Goal: Use online tool/utility: Utilize a website feature to perform a specific function

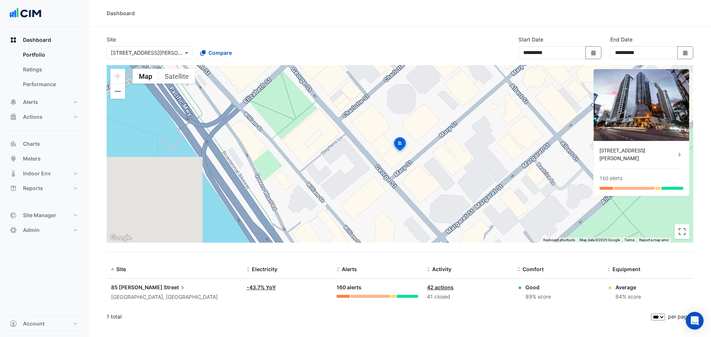
select select "***"
click at [139, 53] on input "text" at bounding box center [142, 53] width 63 height 8
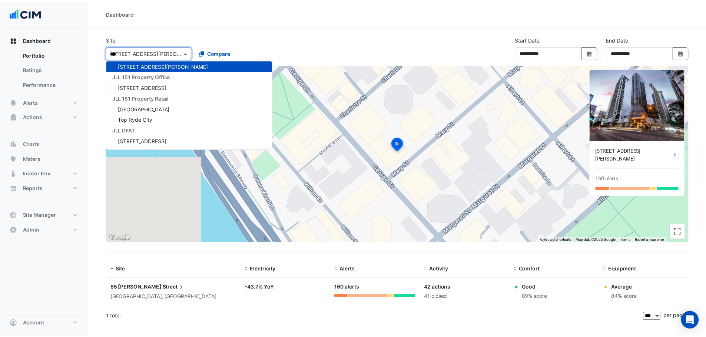
scroll to position [3, 0]
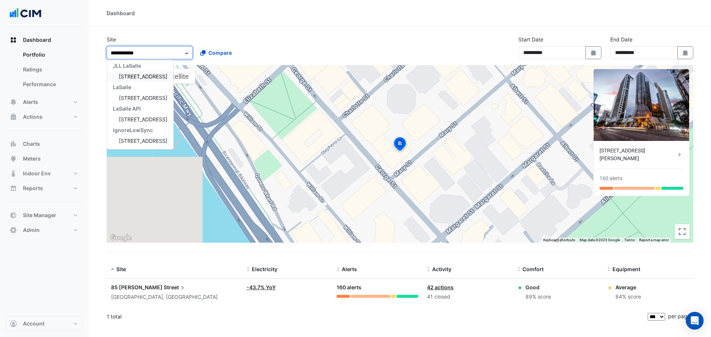
type input "**********"
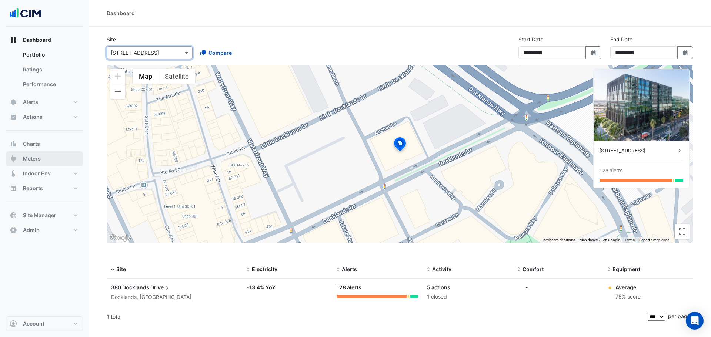
click at [37, 160] on span "Meters" at bounding box center [32, 158] width 18 height 7
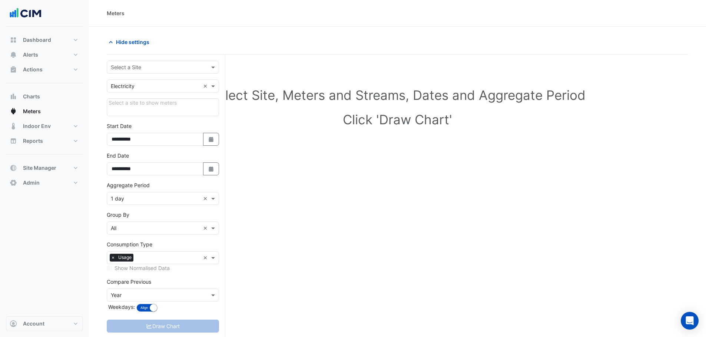
click at [144, 66] on input "text" at bounding box center [155, 68] width 89 height 8
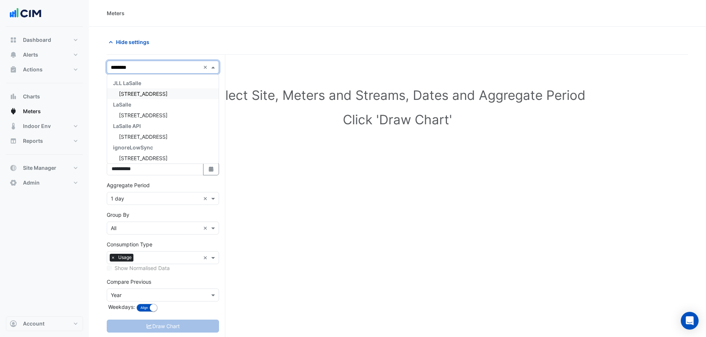
type input "*********"
click at [149, 96] on span "[STREET_ADDRESS]" at bounding box center [143, 94] width 49 height 6
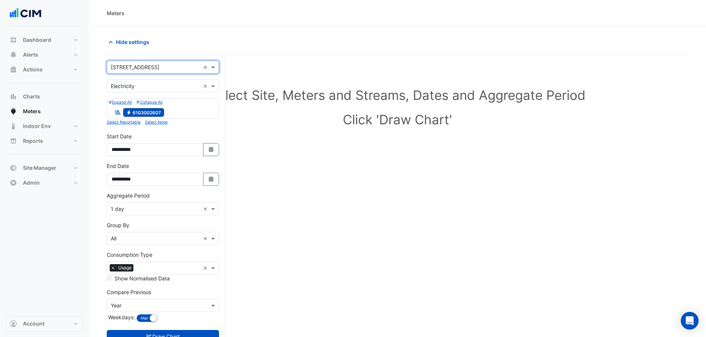
click at [96, 62] on section "**********" at bounding box center [397, 196] width 617 height 339
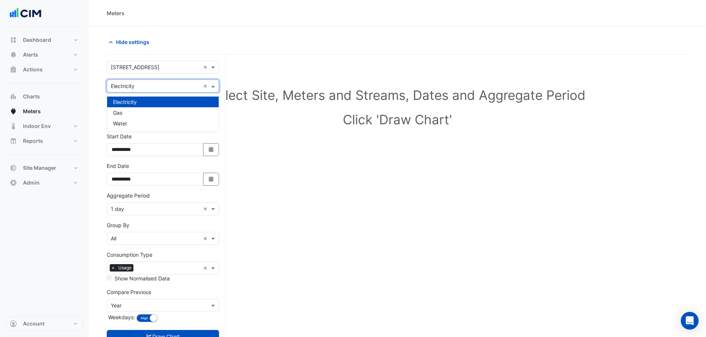
click at [136, 86] on input "text" at bounding box center [155, 87] width 89 height 8
click at [129, 126] on div "Water" at bounding box center [162, 123] width 111 height 11
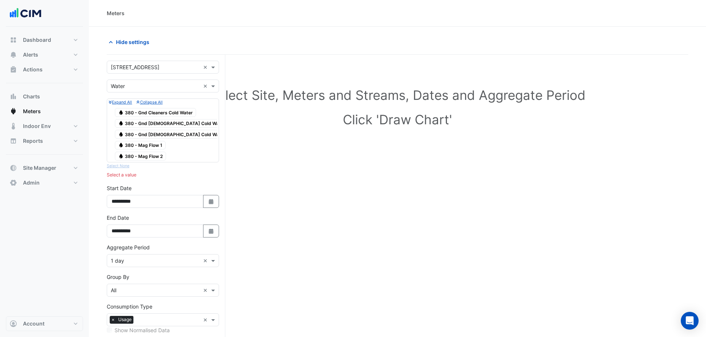
click at [145, 146] on span "Water 380 - Mag Flow 1" at bounding box center [140, 145] width 51 height 9
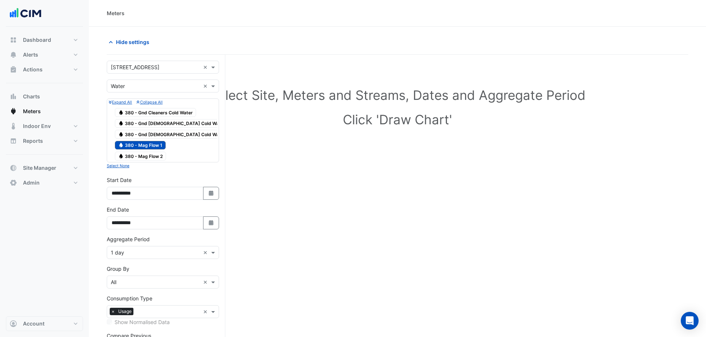
click at [147, 155] on span "Water 380 - Mag Flow 2" at bounding box center [140, 156] width 51 height 9
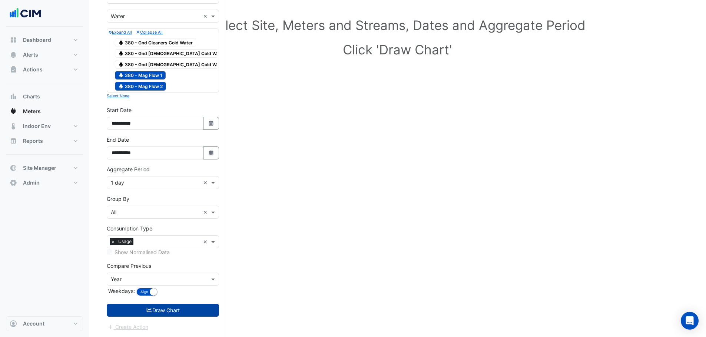
click at [154, 312] on button "Draw Chart" at bounding box center [163, 310] width 112 height 13
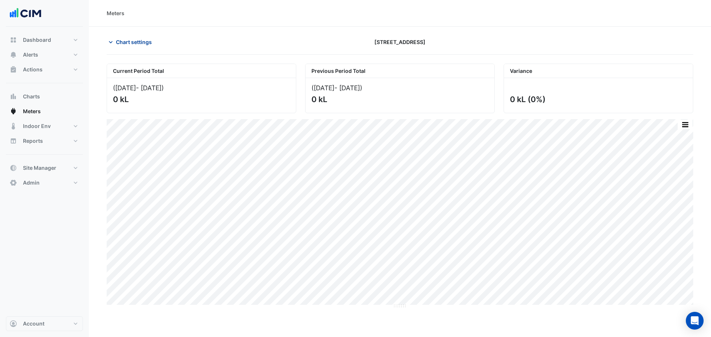
click at [130, 42] on span "Chart settings" at bounding box center [134, 42] width 36 height 8
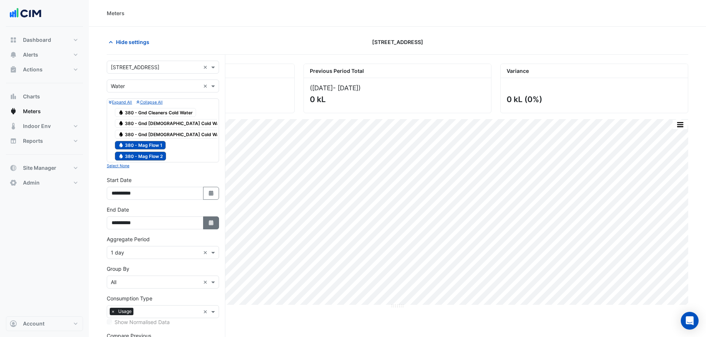
click at [213, 223] on icon "button" at bounding box center [211, 222] width 4 height 5
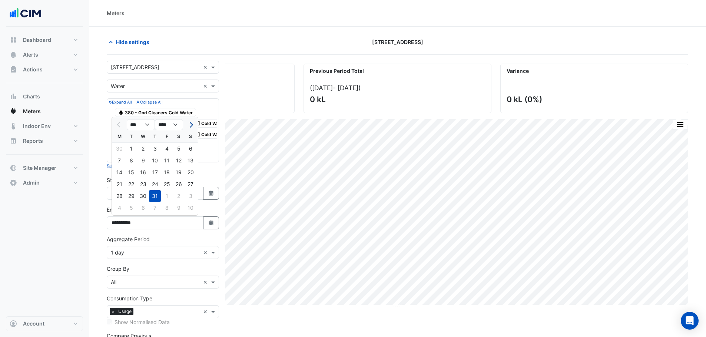
click at [192, 125] on span "Next month" at bounding box center [190, 125] width 6 height 6
select select "*"
click at [190, 195] on div "31" at bounding box center [190, 196] width 12 height 12
type input "**********"
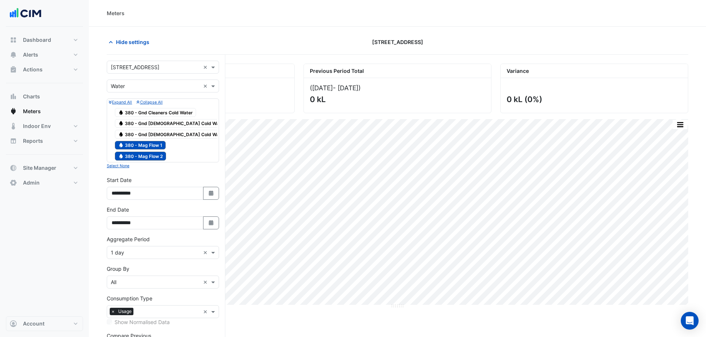
drag, startPoint x: 210, startPoint y: 197, endPoint x: 207, endPoint y: 152, distance: 45.3
click at [210, 196] on button "Select Date" at bounding box center [211, 193] width 16 height 13
select select "*"
select select "****"
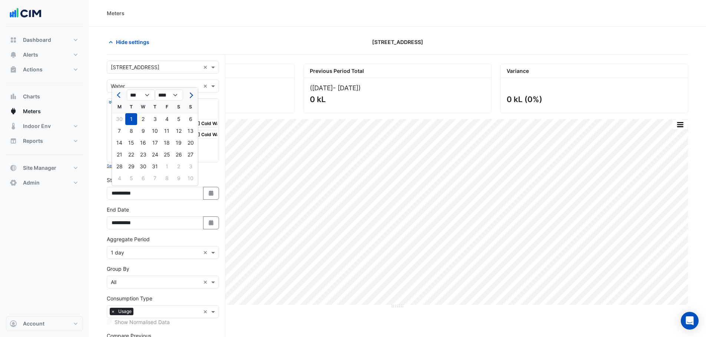
click at [190, 97] on span "Next month" at bounding box center [190, 96] width 6 height 6
select select "*"
click at [168, 120] on div "1" at bounding box center [167, 119] width 12 height 12
type input "**********"
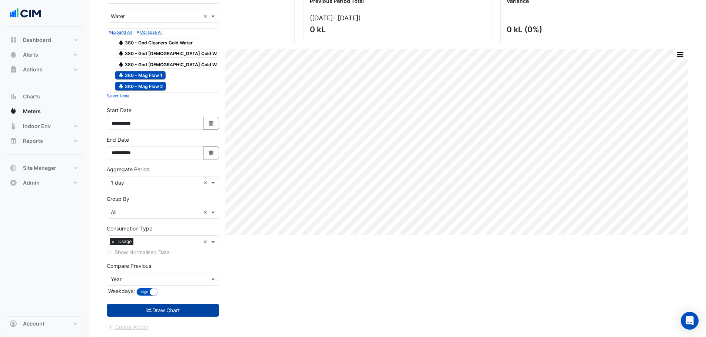
click at [163, 310] on button "Draw Chart" at bounding box center [163, 310] width 112 height 13
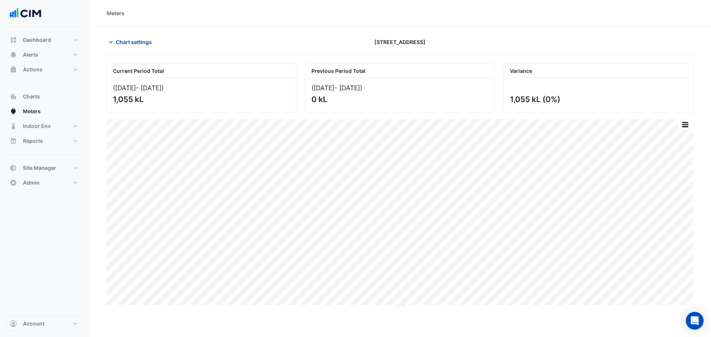
click at [145, 40] on span "Chart settings" at bounding box center [134, 42] width 36 height 8
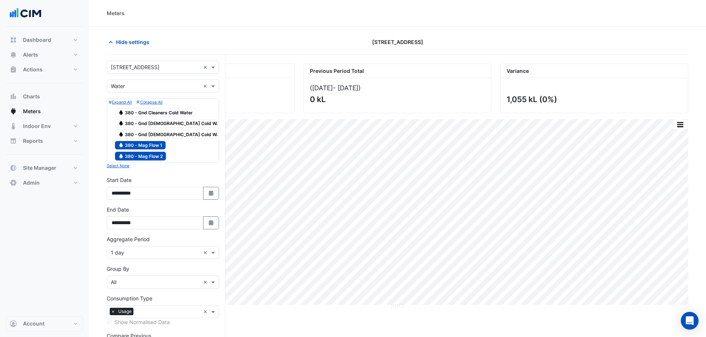
click at [141, 252] on input "text" at bounding box center [155, 253] width 89 height 8
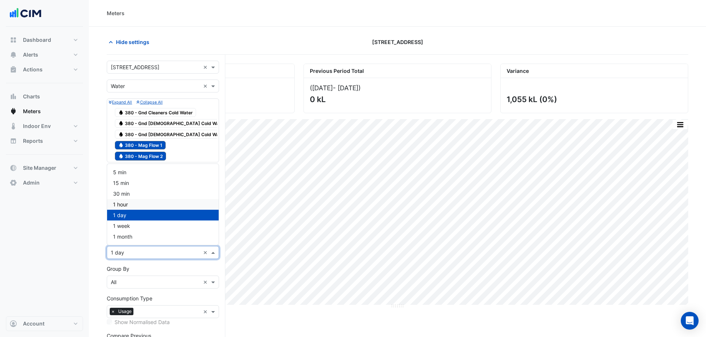
click at [127, 205] on span "1 hour" at bounding box center [120, 204] width 15 height 6
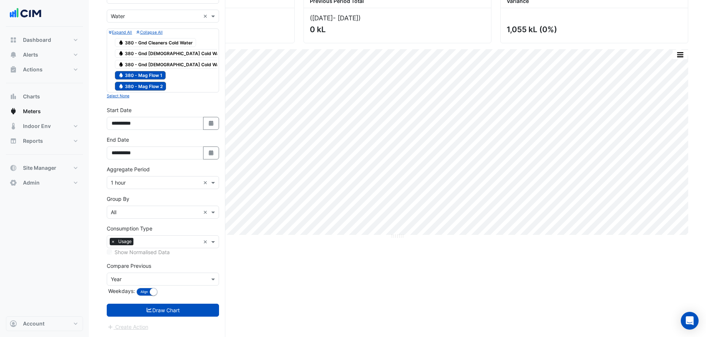
drag, startPoint x: 161, startPoint y: 310, endPoint x: 163, endPoint y: 302, distance: 7.6
click at [161, 310] on button "Draw Chart" at bounding box center [163, 310] width 112 height 13
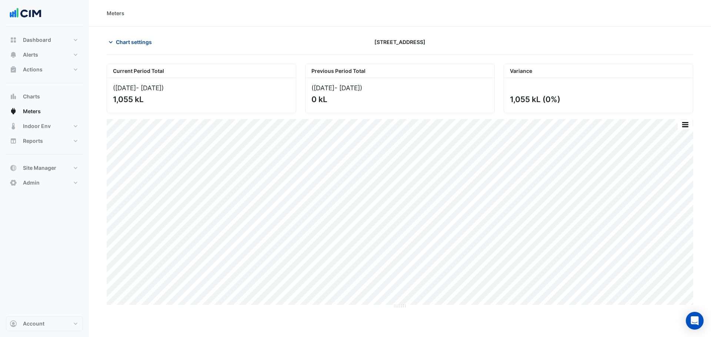
click at [122, 44] on span "Chart settings" at bounding box center [134, 42] width 36 height 8
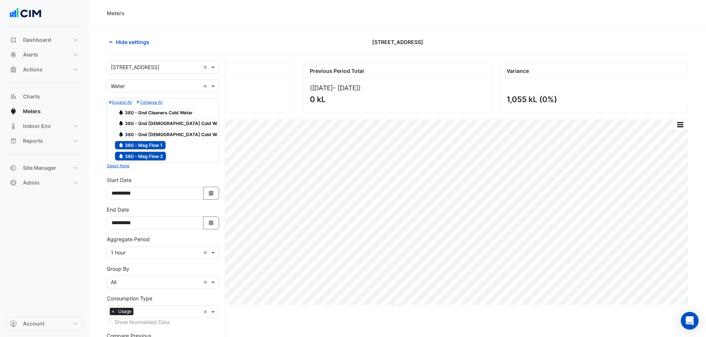
click at [166, 113] on span "Water 380 - Gnd Cleaners Cold Water" at bounding box center [155, 112] width 81 height 9
click at [161, 124] on span "Water 380 - Gnd [DEMOGRAPHIC_DATA] Cold Water" at bounding box center [172, 123] width 114 height 9
click at [161, 132] on span "Water 380 - Gnd [DEMOGRAPHIC_DATA] Cold Water" at bounding box center [172, 134] width 114 height 9
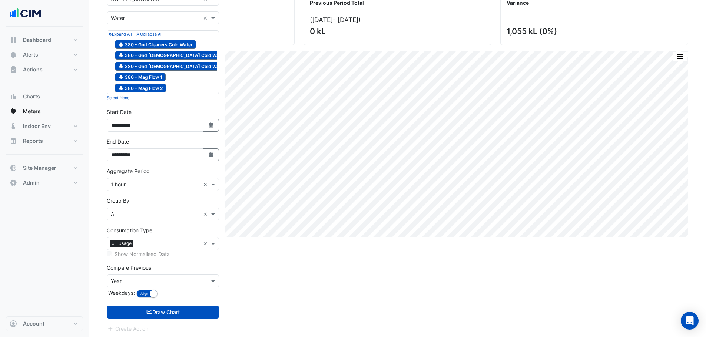
scroll to position [70, 0]
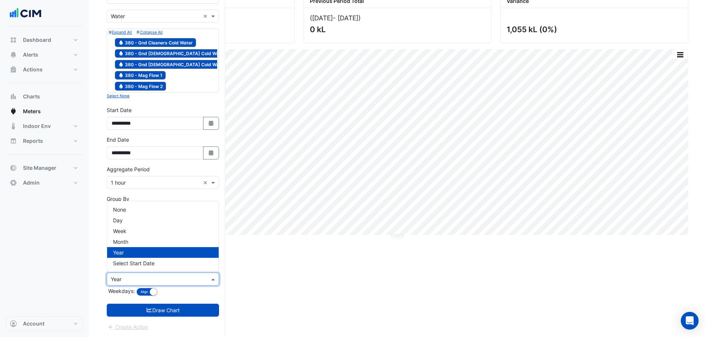
click at [161, 277] on input "text" at bounding box center [155, 280] width 89 height 8
click at [98, 265] on section "Hide settings [STREET_ADDRESS] Current Period Total ([DATE] - [DATE] ) 1,055 kL…" at bounding box center [397, 147] width 617 height 381
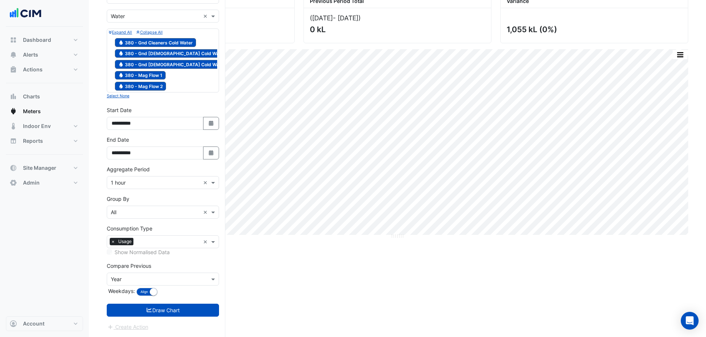
click at [122, 276] on input "text" at bounding box center [155, 280] width 89 height 8
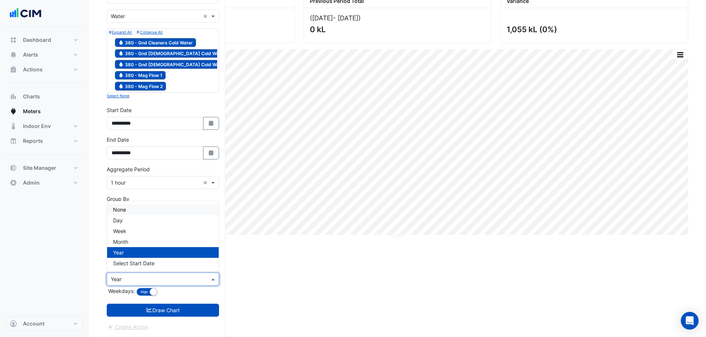
click at [131, 210] on div "None" at bounding box center [162, 209] width 111 height 11
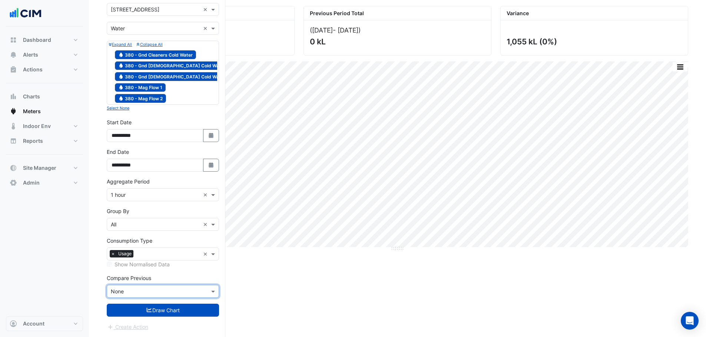
click at [121, 223] on input "text" at bounding box center [155, 225] width 89 height 8
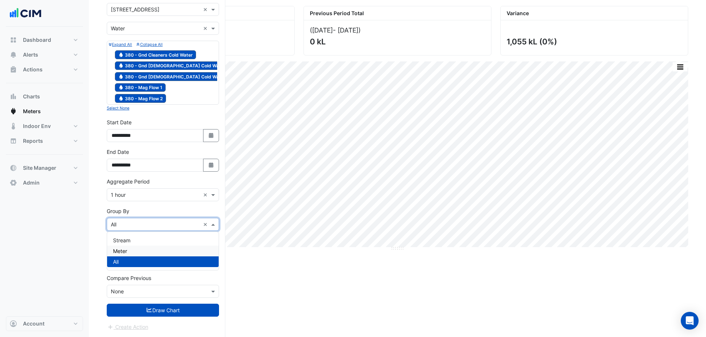
click at [132, 250] on div "Meter" at bounding box center [162, 251] width 111 height 11
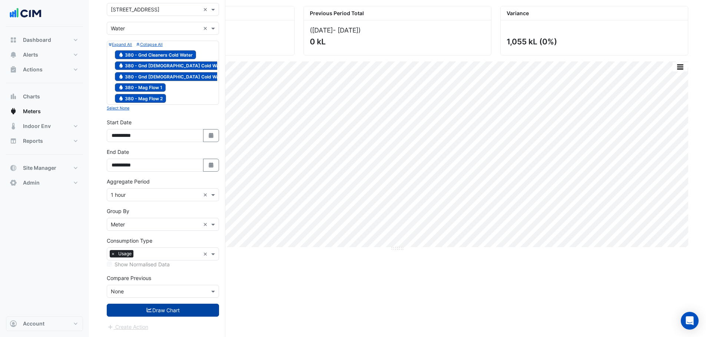
click at [158, 312] on button "Draw Chart" at bounding box center [163, 310] width 112 height 13
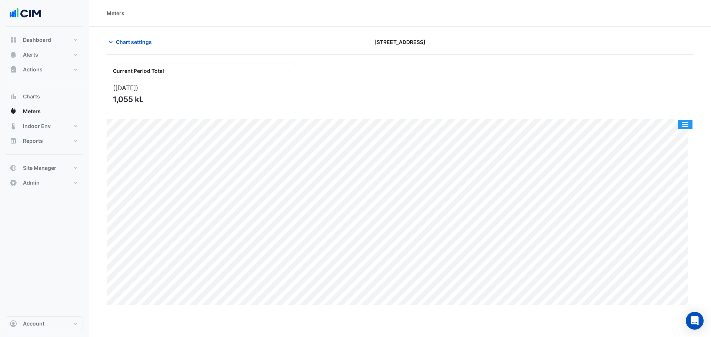
click at [688, 120] on button "button" at bounding box center [685, 124] width 15 height 9
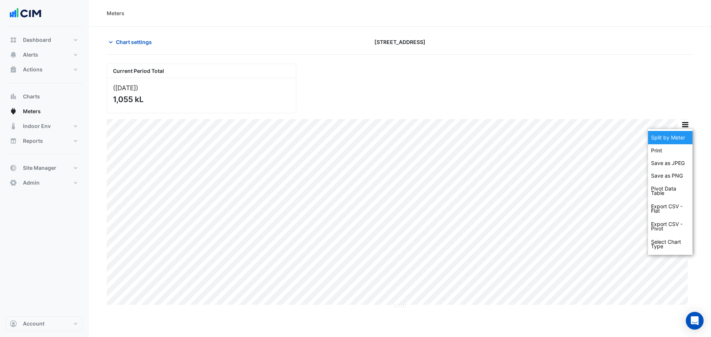
click at [690, 135] on div "Split by Meter" at bounding box center [670, 137] width 44 height 13
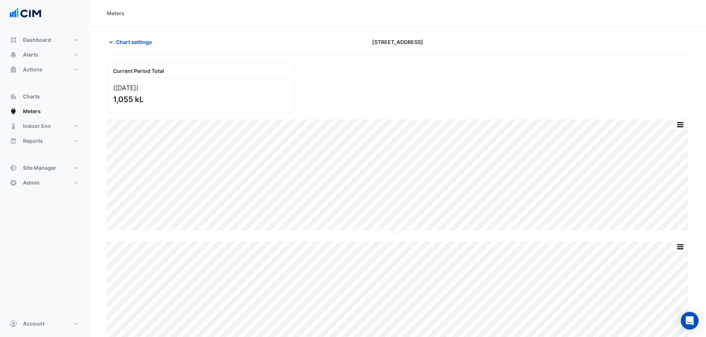
click at [115, 40] on button "Chart settings" at bounding box center [132, 42] width 50 height 13
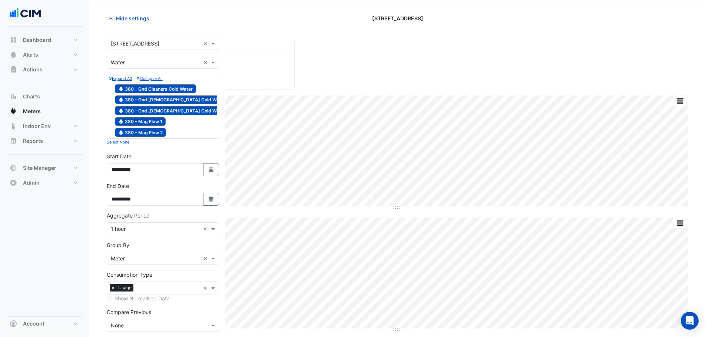
scroll to position [37, 0]
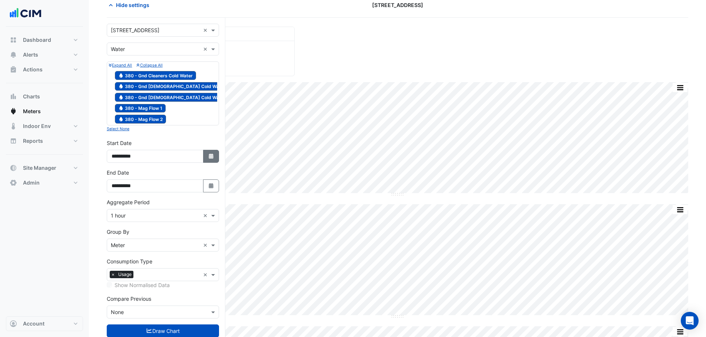
click at [208, 150] on button "Select Date" at bounding box center [211, 156] width 16 height 13
select select "*"
select select "****"
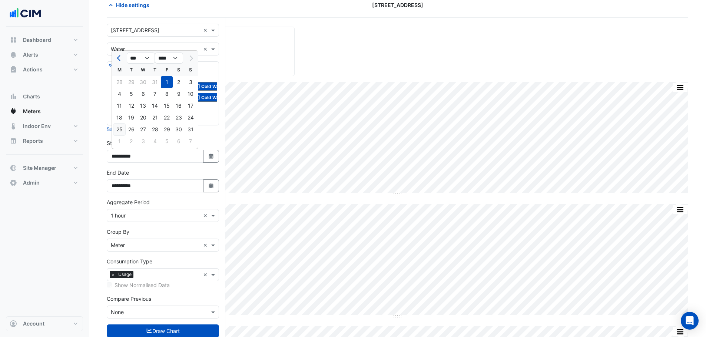
click at [117, 130] on div "25" at bounding box center [119, 130] width 12 height 12
type input "**********"
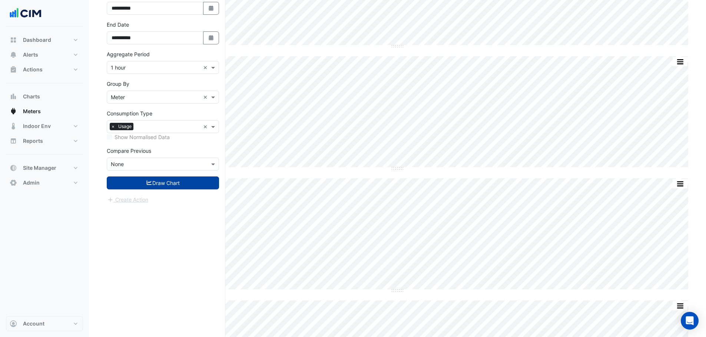
click at [172, 186] on button "Draw Chart" at bounding box center [163, 183] width 112 height 13
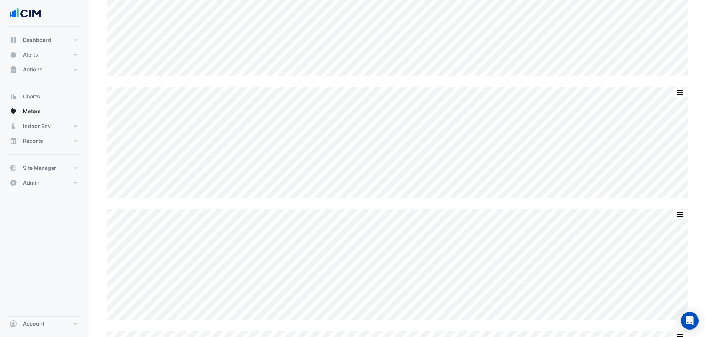
scroll to position [60, 0]
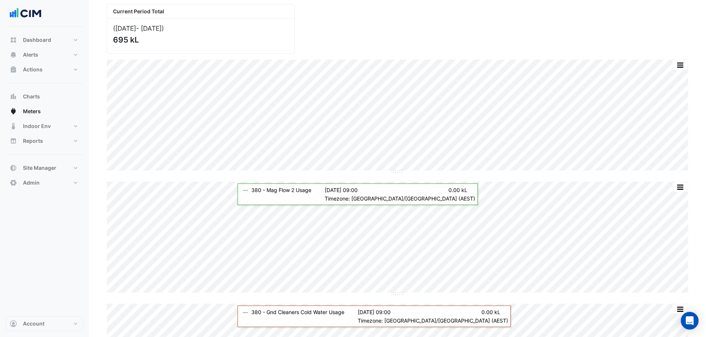
drag, startPoint x: 473, startPoint y: 21, endPoint x: 473, endPoint y: 17, distance: 4.8
click at [473, 21] on div "Current Period Total ([DATE] - [DATE] ) 695 kL" at bounding box center [397, 26] width 590 height 56
